Goal: Information Seeking & Learning: Learn about a topic

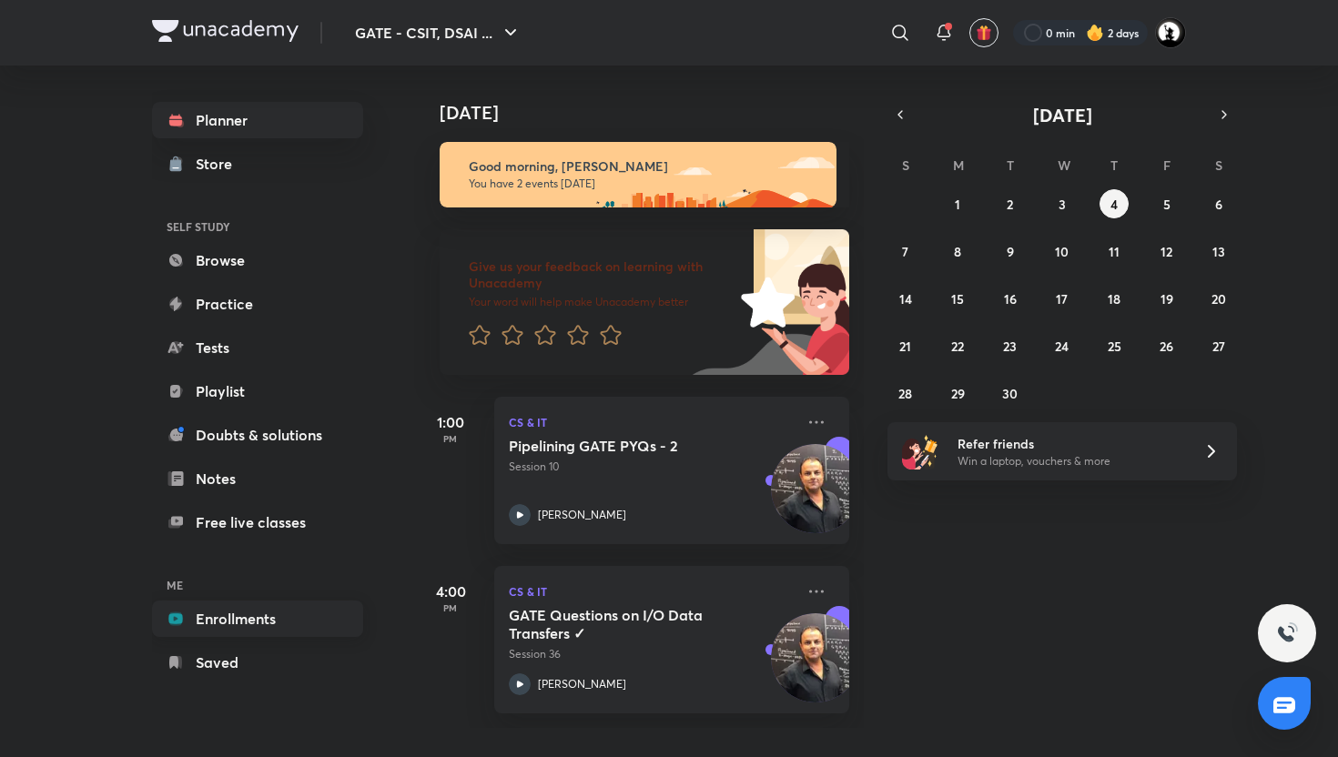
click at [252, 603] on link "Enrollments" at bounding box center [257, 619] width 211 height 36
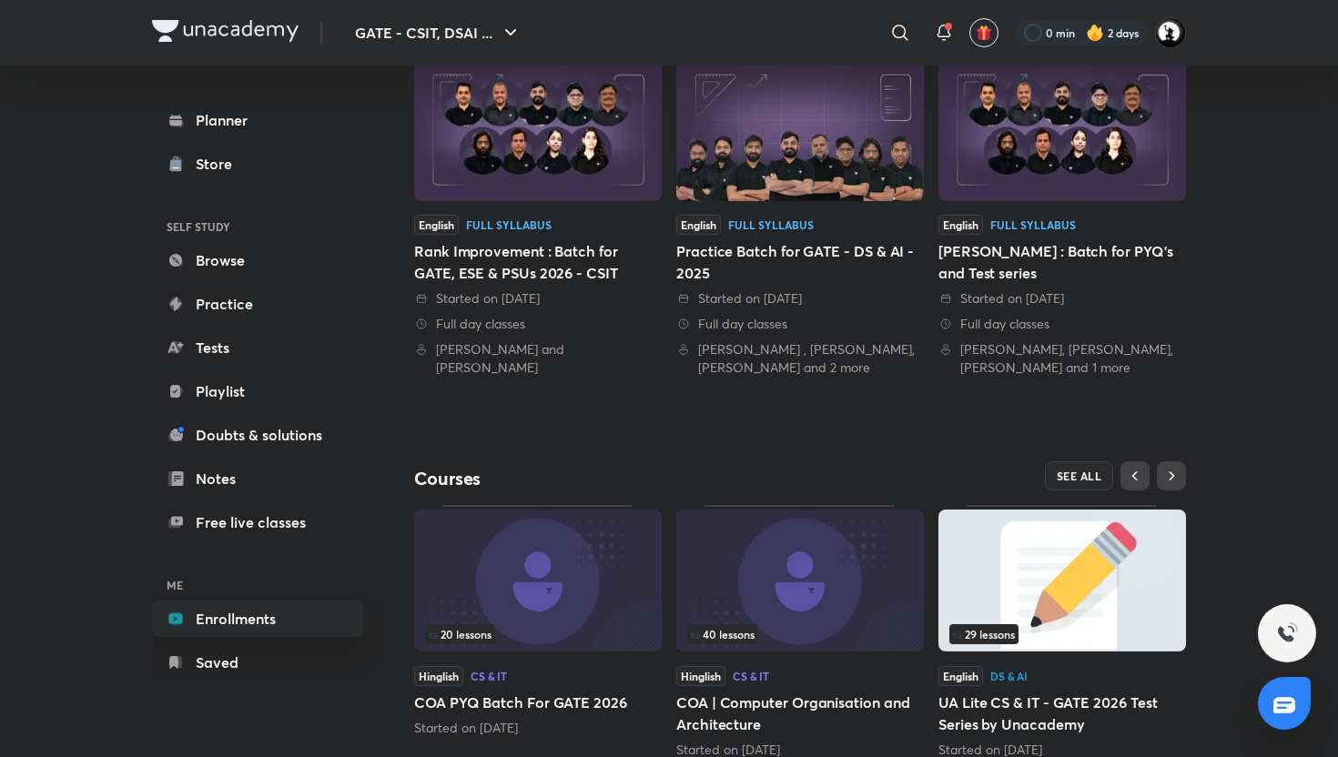
scroll to position [495, 0]
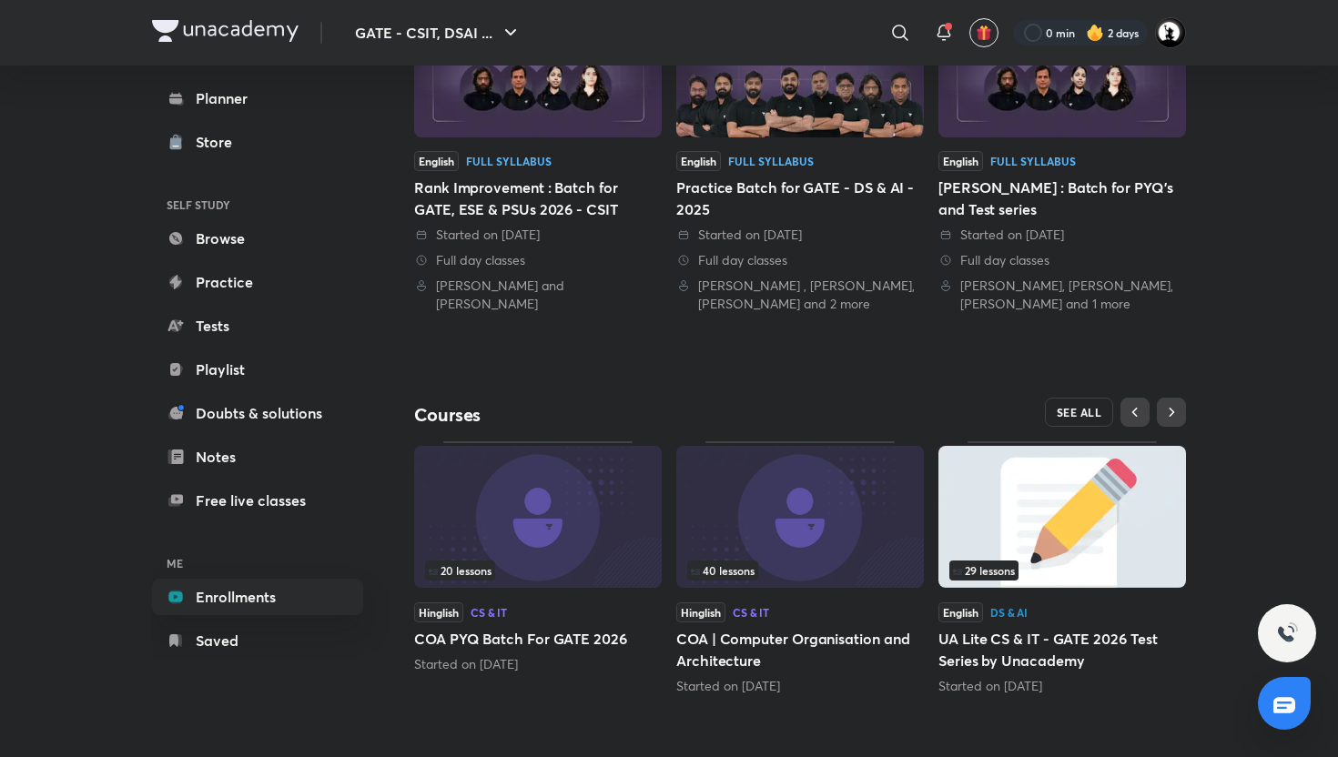
click at [1085, 404] on button "SEE ALL" at bounding box center [1079, 412] width 69 height 29
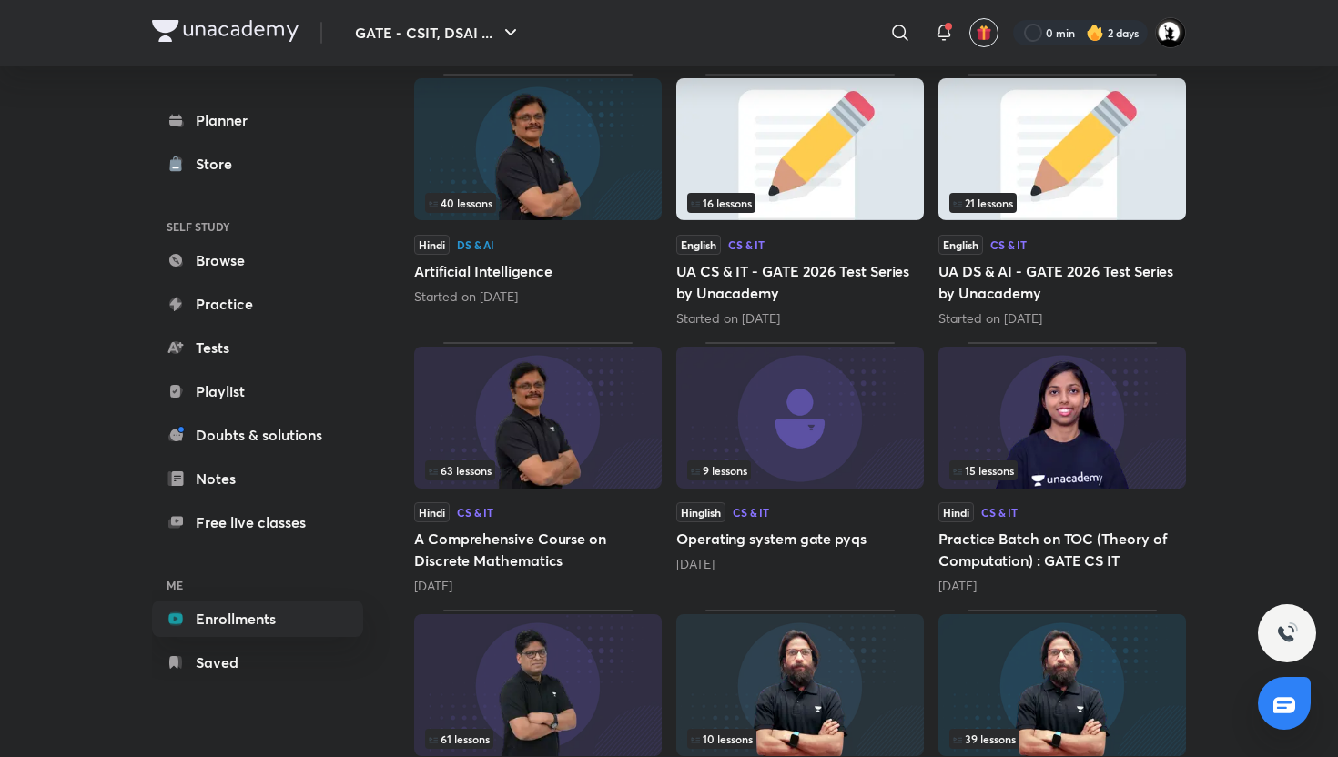
scroll to position [550, 0]
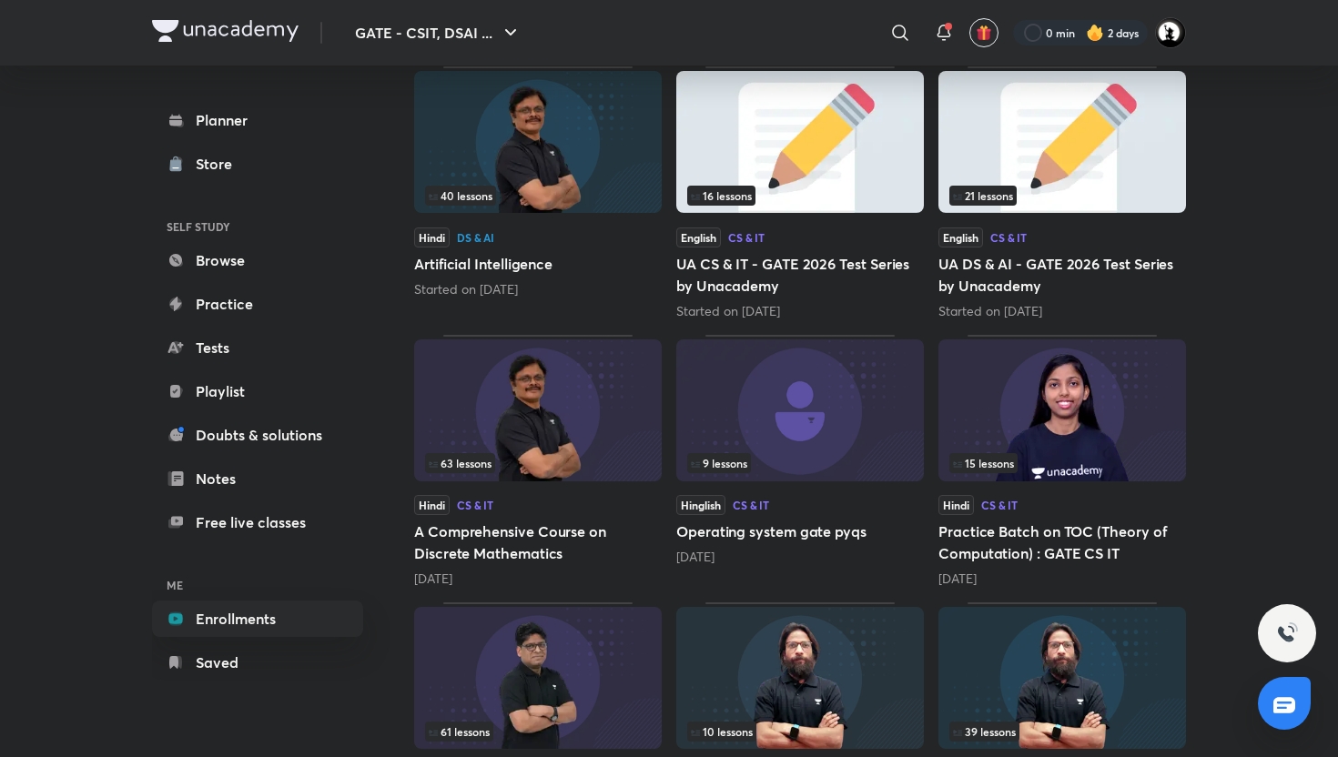
click at [565, 434] on img at bounding box center [537, 410] width 247 height 142
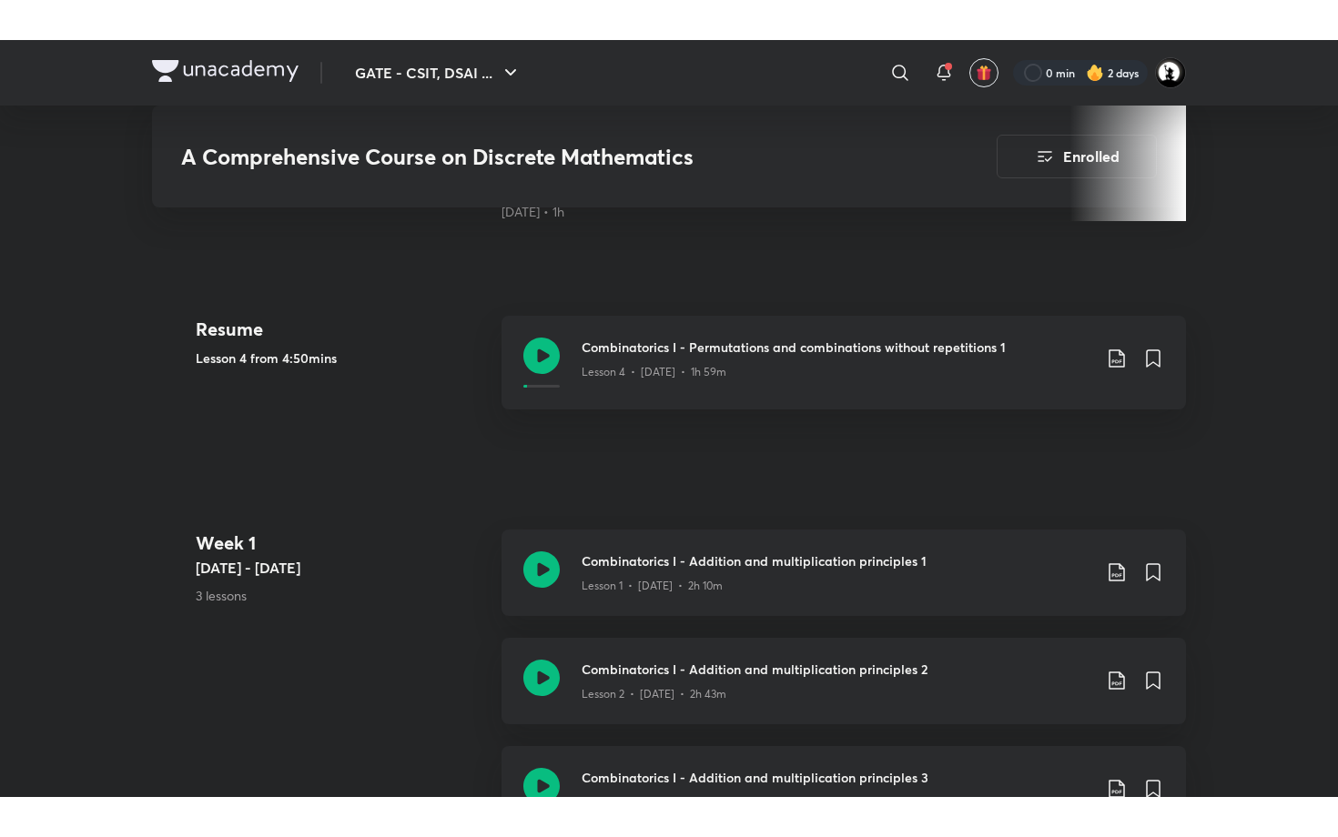
scroll to position [771, 0]
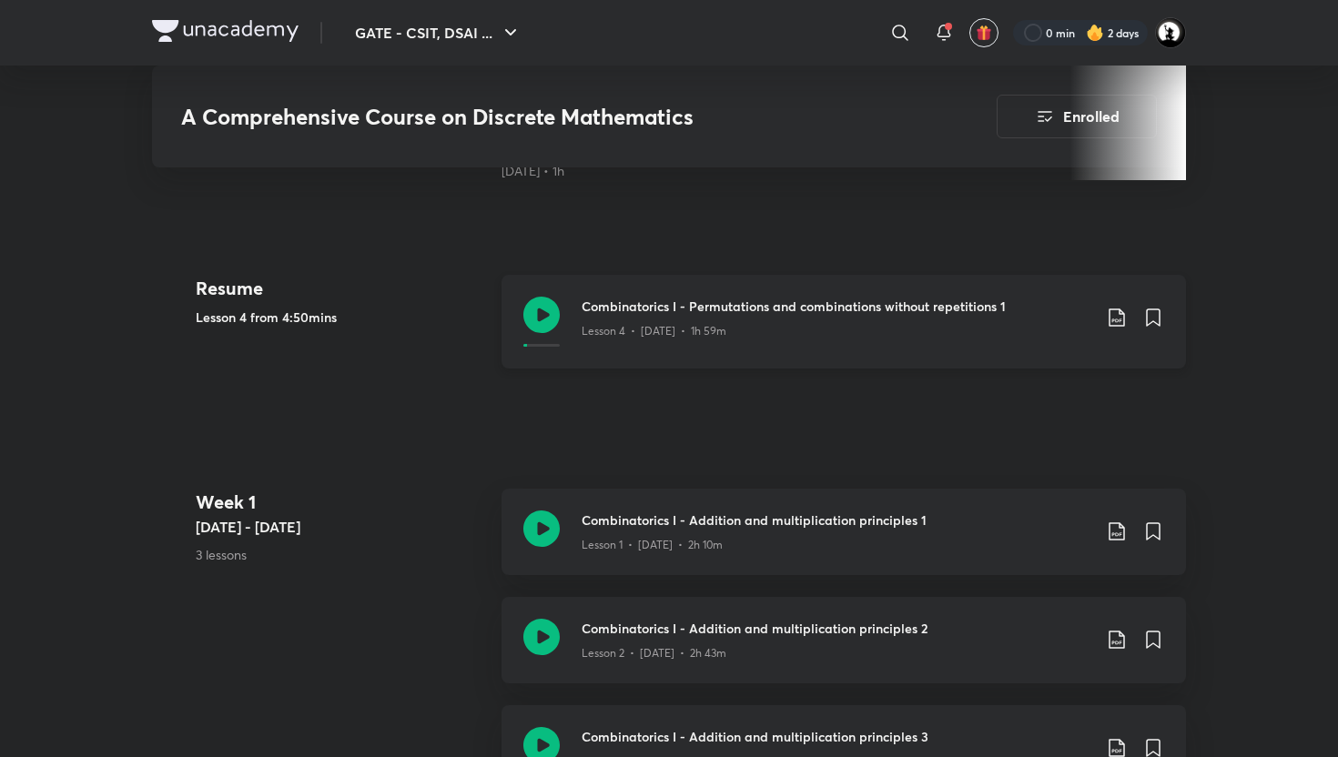
click at [629, 332] on p "Lesson 4 • [DATE] • 1h 59m" at bounding box center [653, 331] width 145 height 16
